Goal: Navigation & Orientation: Find specific page/section

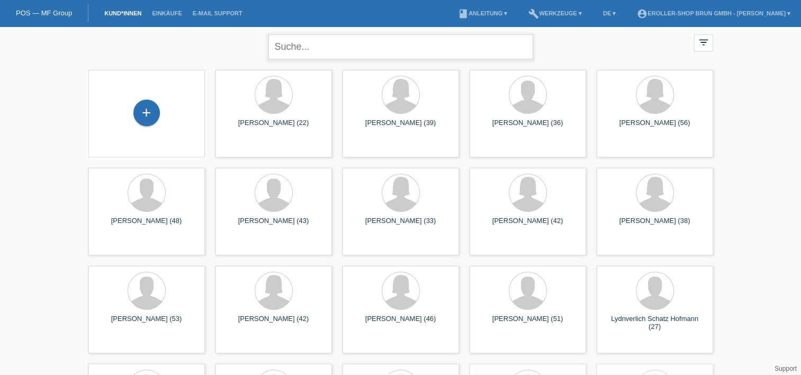
click at [303, 44] on input "text" at bounding box center [400, 46] width 265 height 25
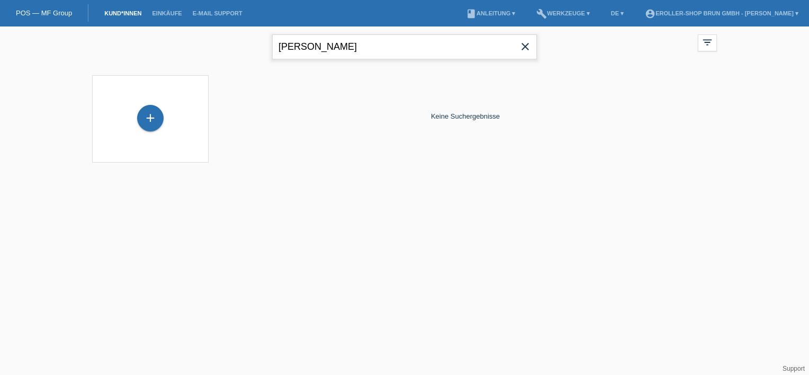
click at [329, 44] on input "[PERSON_NAME]" at bounding box center [404, 46] width 265 height 25
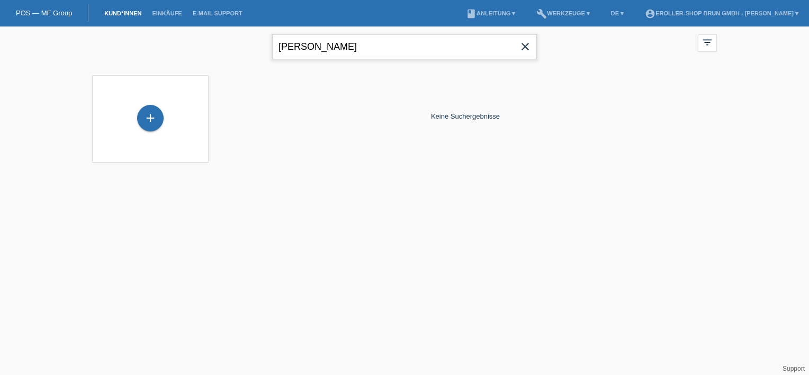
drag, startPoint x: 301, startPoint y: 46, endPoint x: 259, endPoint y: 48, distance: 41.4
click at [259, 48] on div "[PERSON_NAME] close filter_list view_module Alle Kund*innen anzeigen star Marki…" at bounding box center [404, 45] width 635 height 38
type input "hofer"
click at [338, 51] on input "hofer" at bounding box center [404, 46] width 265 height 25
click at [747, 8] on li "account_circle eRoller-Shop Brun GmbH - [PERSON_NAME] ▾" at bounding box center [722, 13] width 164 height 27
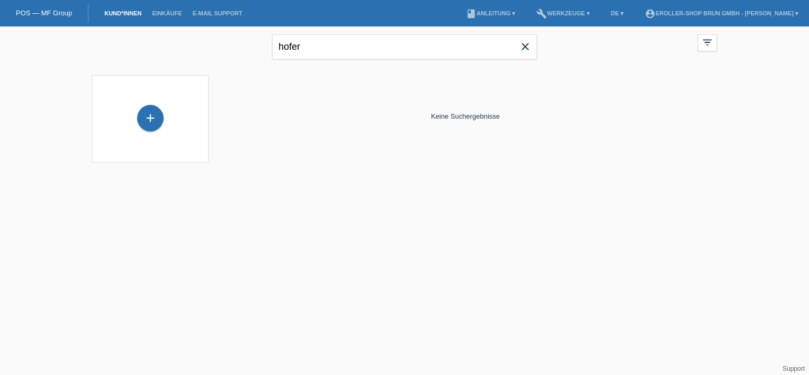
click at [748, 19] on li "account_circle eRoller-Shop Brun GmbH - [PERSON_NAME] ▾" at bounding box center [722, 13] width 164 height 27
click at [749, 16] on link "account_circle eRoller-Shop Brun GmbH - [PERSON_NAME] ▾" at bounding box center [722, 13] width 164 height 6
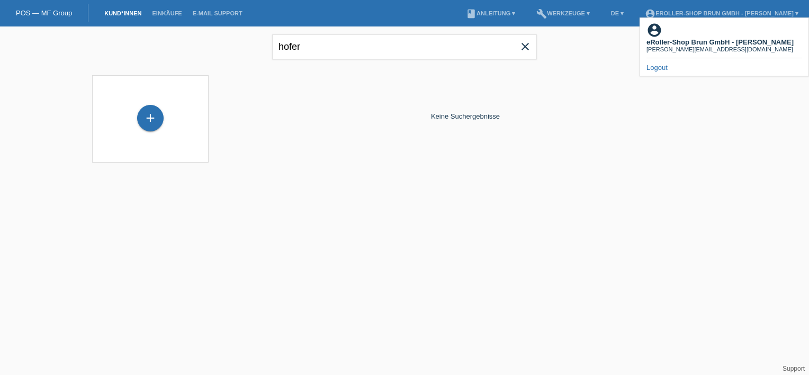
click at [653, 64] on link "Logout" at bounding box center [657, 68] width 21 height 8
